Goal: Task Accomplishment & Management: Manage account settings

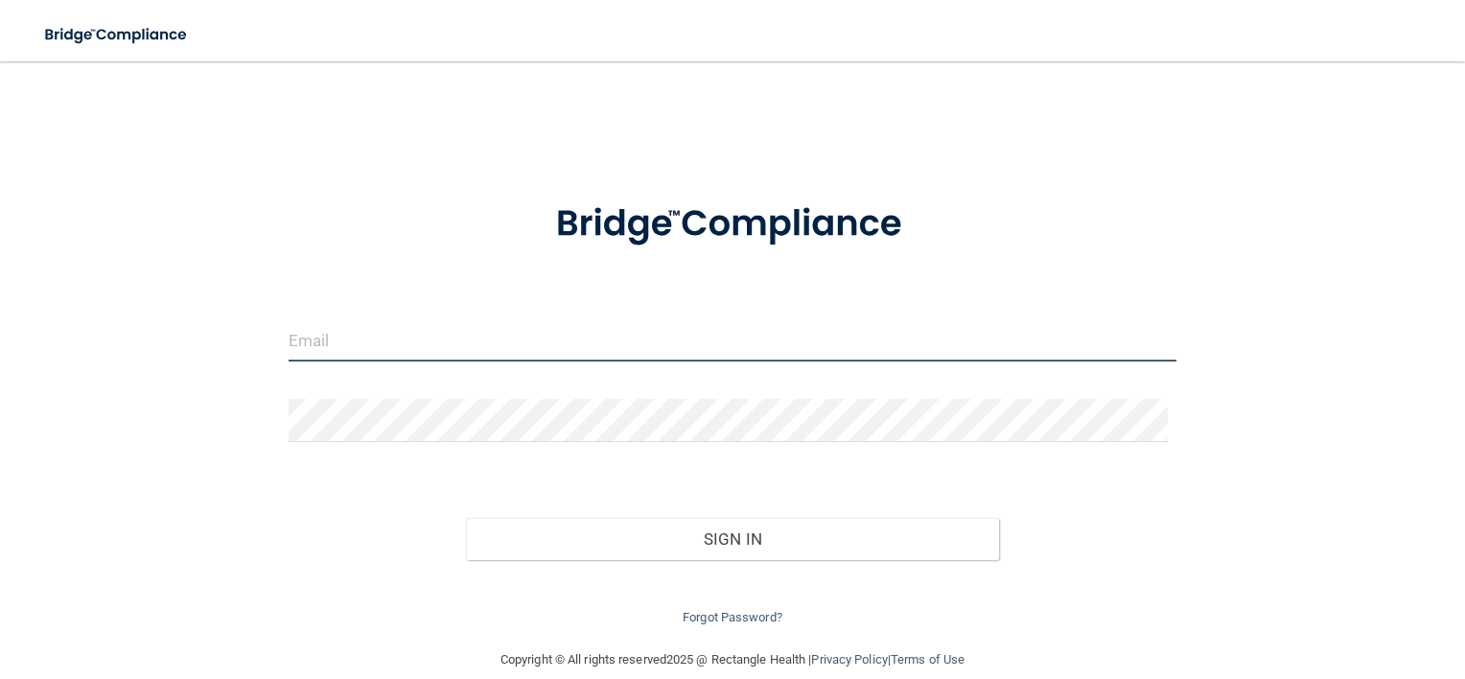
click at [510, 347] on input "email" at bounding box center [733, 339] width 889 height 43
type input "[EMAIL_ADDRESS][DOMAIN_NAME]"
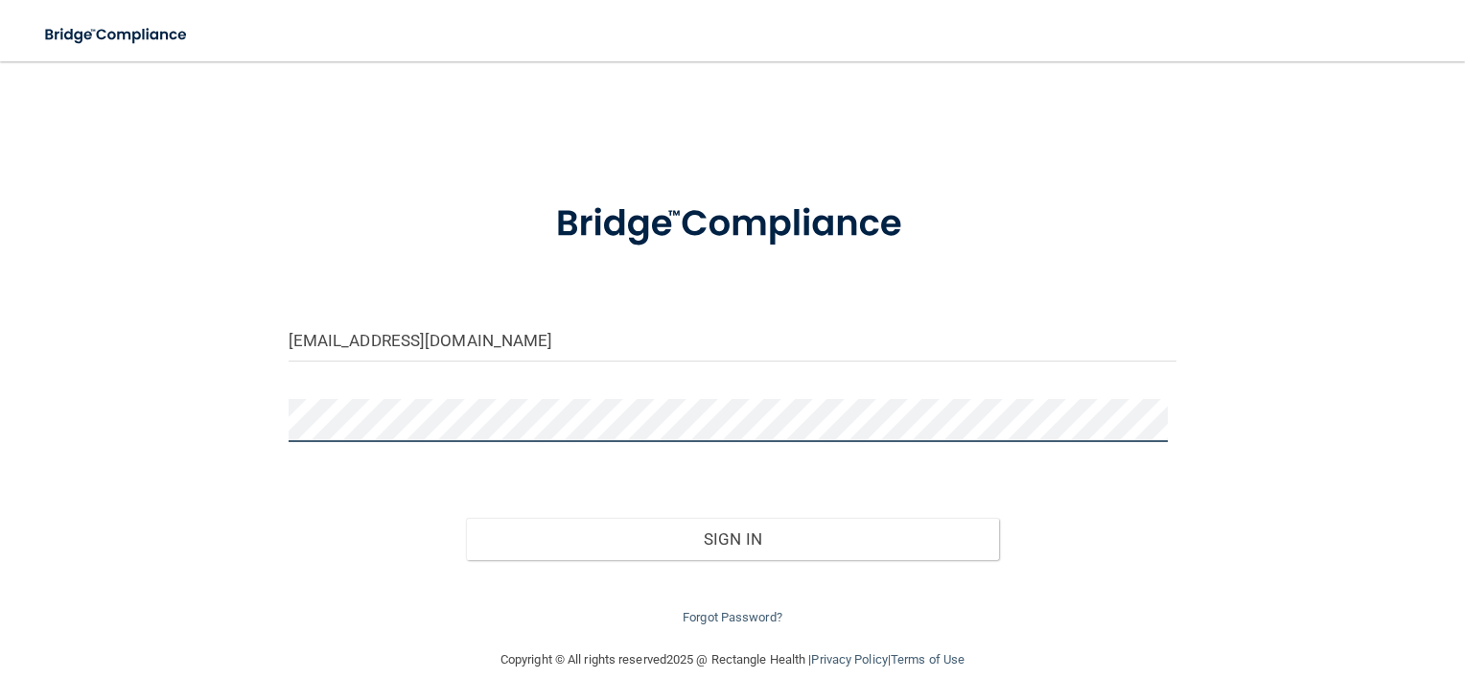
click at [466, 518] on button "Sign In" at bounding box center [732, 539] width 533 height 42
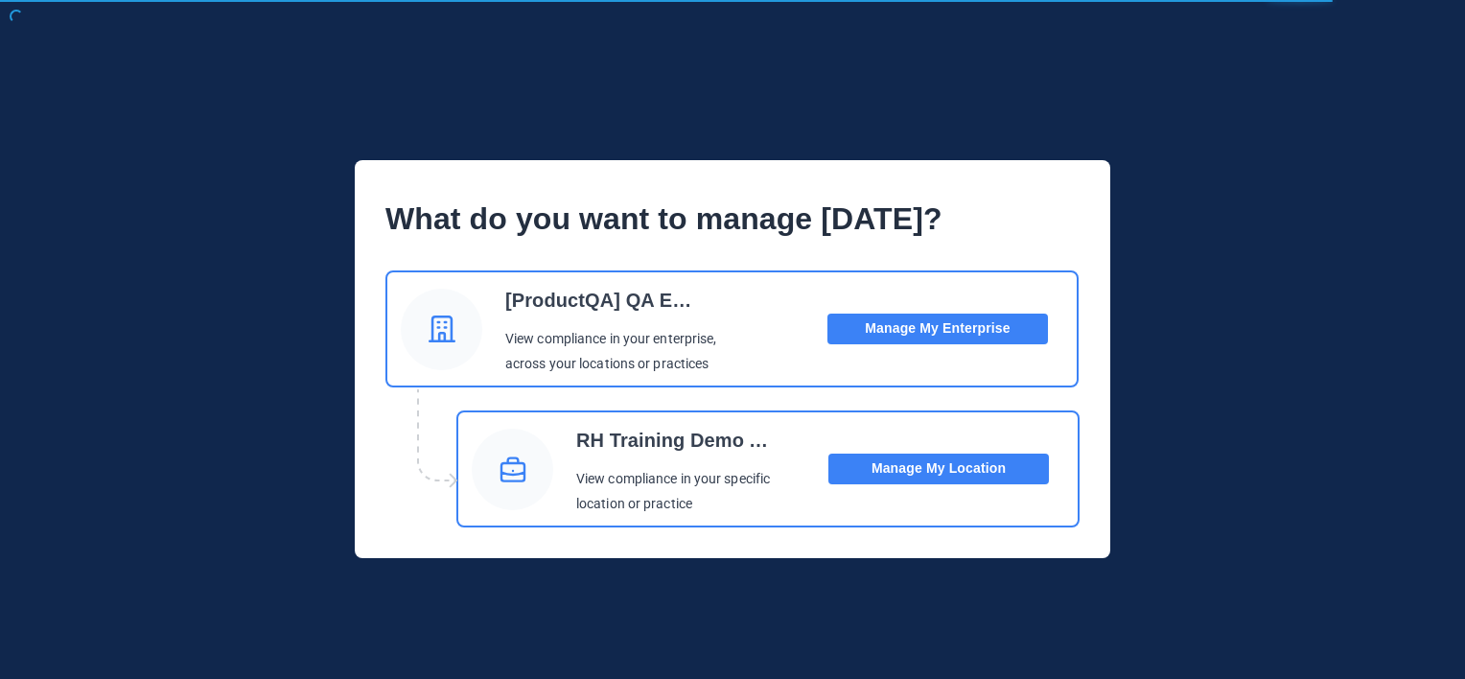
click at [879, 468] on button "Manage My Location" at bounding box center [938, 468] width 221 height 31
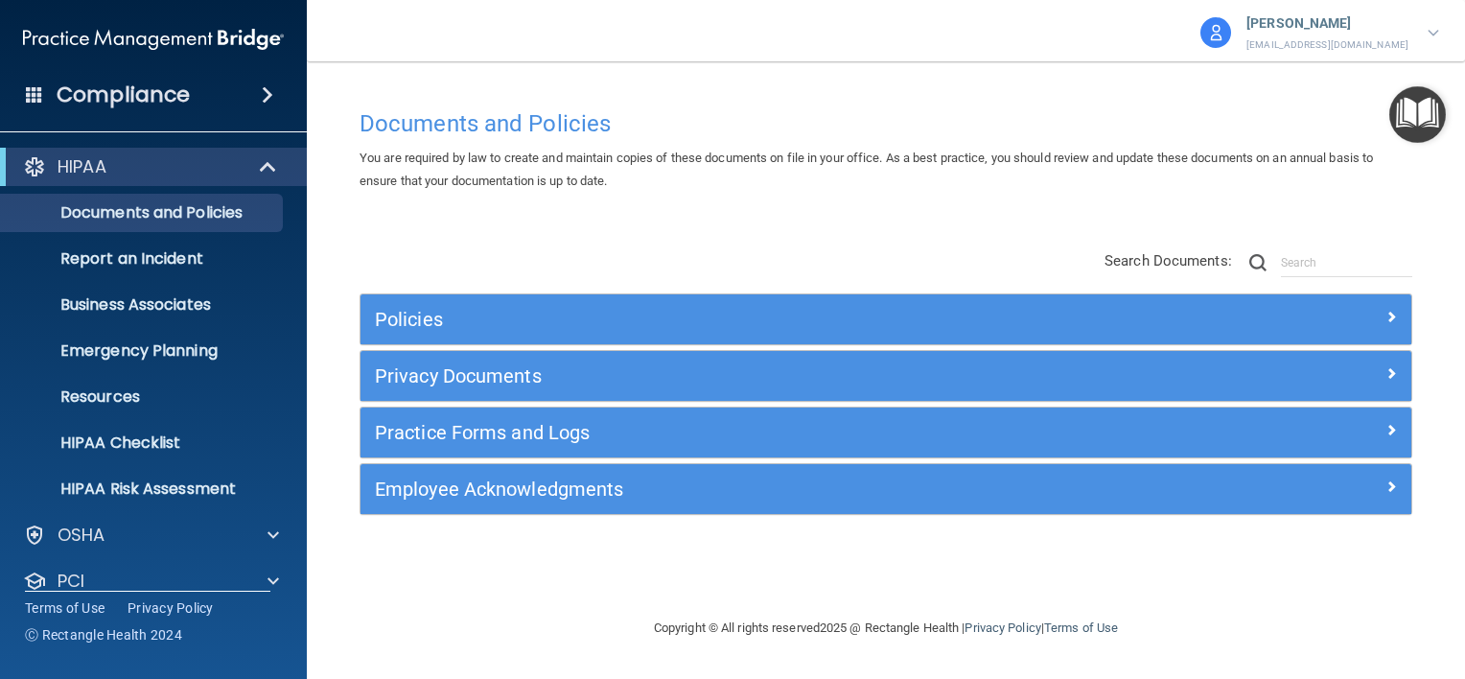
click at [1094, 161] on span "You are required by law to create and maintain copies of these documents on fil…" at bounding box center [866, 169] width 1013 height 37
click at [648, 147] on div "You are required by law to create and maintain copies of these documents on fil…" at bounding box center [885, 170] width 1081 height 46
